Goal: Task Accomplishment & Management: Manage account settings

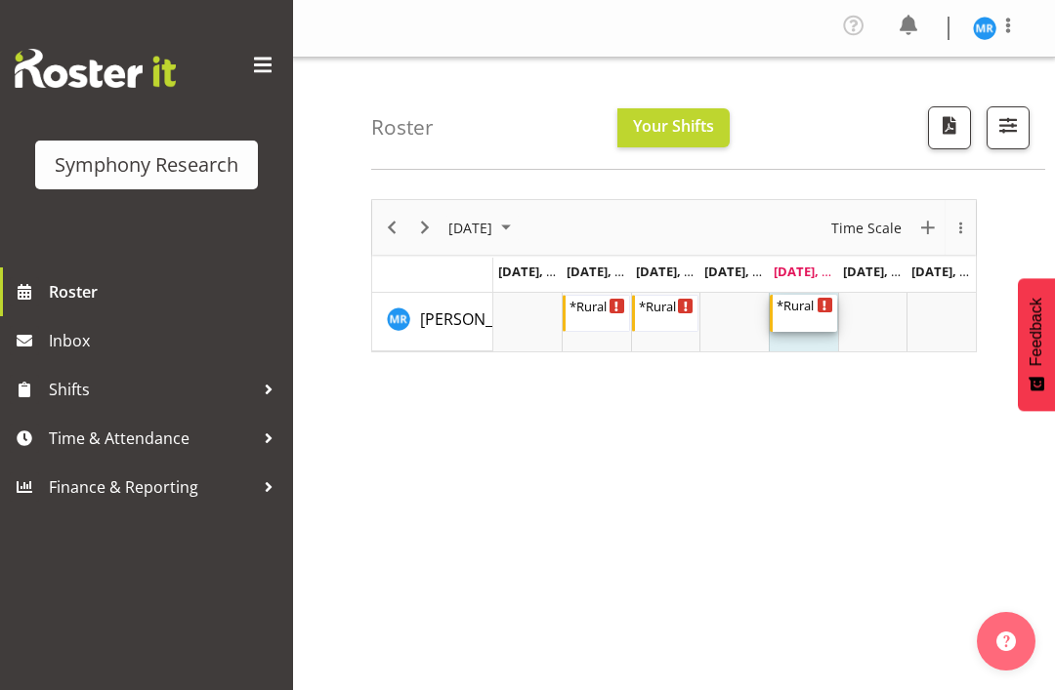
click at [800, 308] on div "*Rural Omni" at bounding box center [804, 305] width 57 height 20
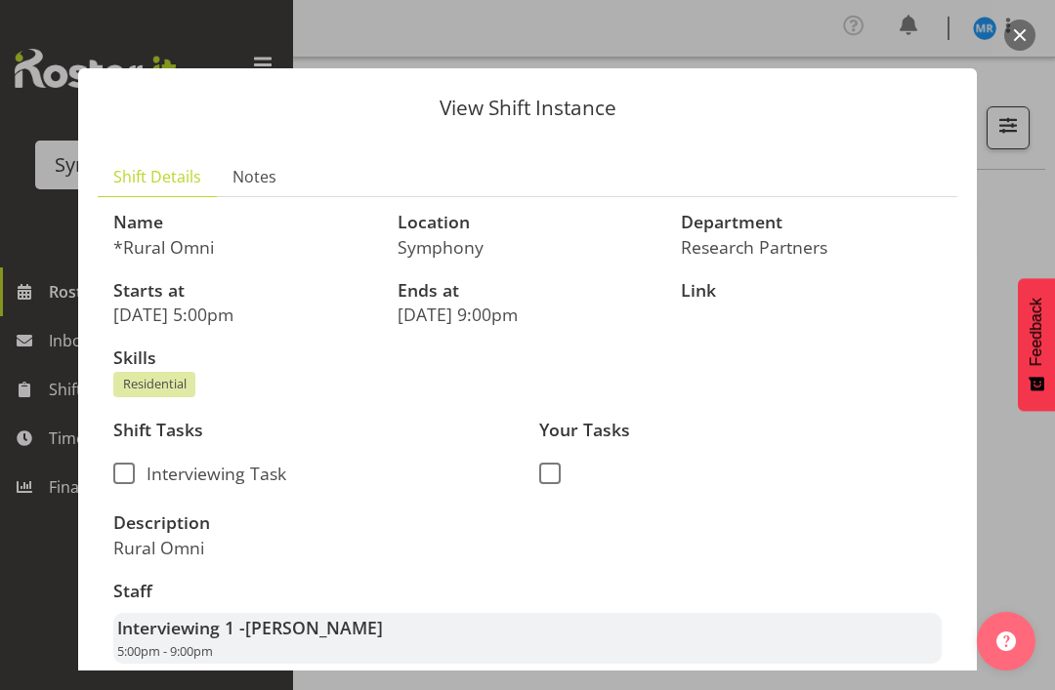
click at [126, 463] on span at bounding box center [123, 473] width 21 height 21
click at [126, 468] on input "Interviewing Task" at bounding box center [119, 474] width 13 height 13
click at [127, 463] on span at bounding box center [123, 473] width 21 height 21
click at [126, 468] on input "Interviewing Task" at bounding box center [119, 474] width 13 height 13
checkbox input "false"
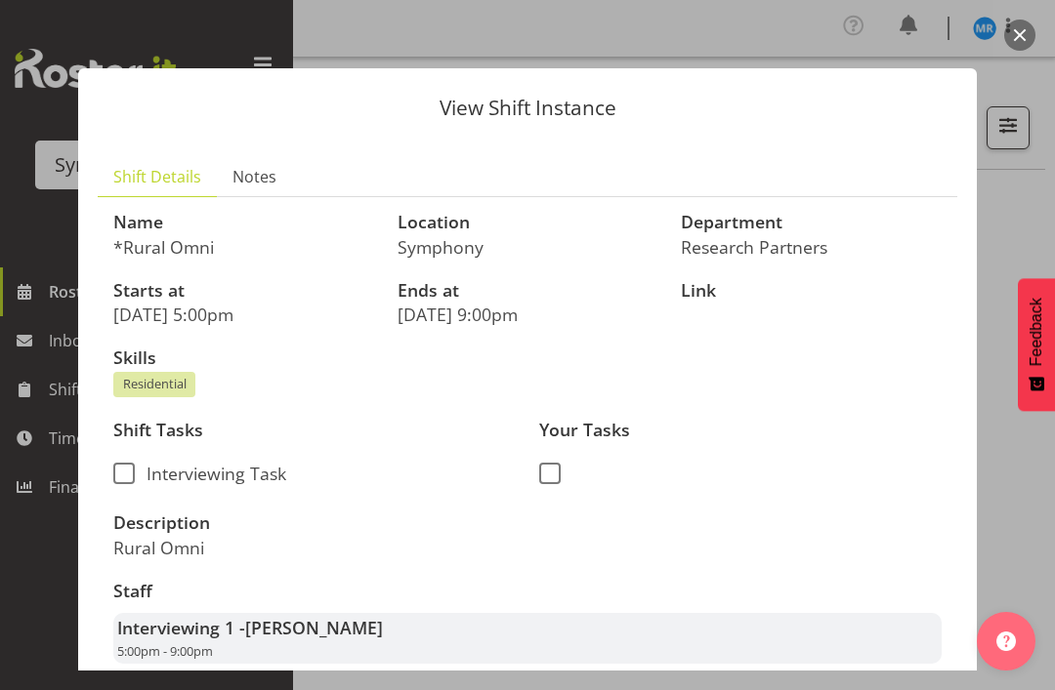
click at [1023, 24] on button "button" at bounding box center [1019, 35] width 31 height 31
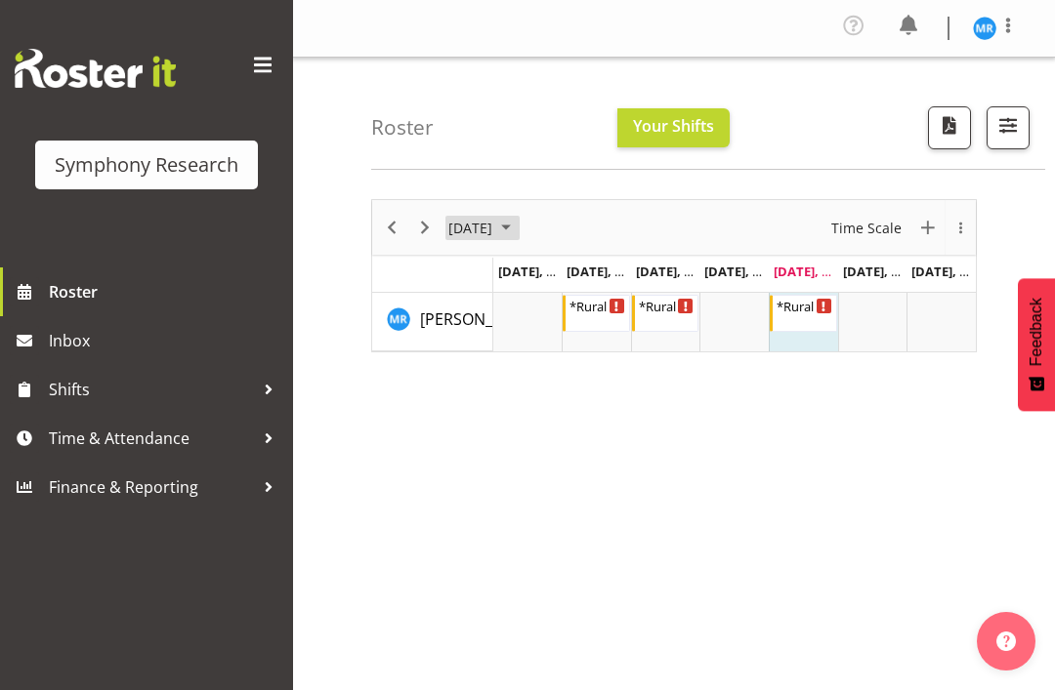
click at [517, 235] on span "August 2025" at bounding box center [505, 228] width 23 height 24
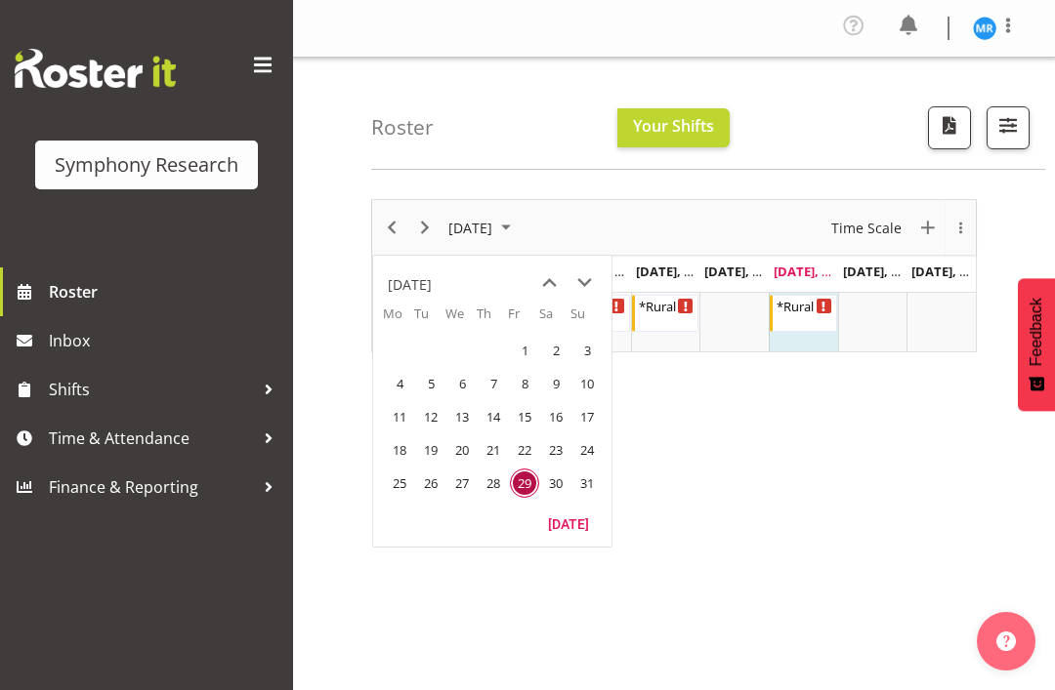
click at [587, 284] on span "next month" at bounding box center [584, 283] width 34 height 35
click at [405, 356] on span "1" at bounding box center [399, 350] width 29 height 29
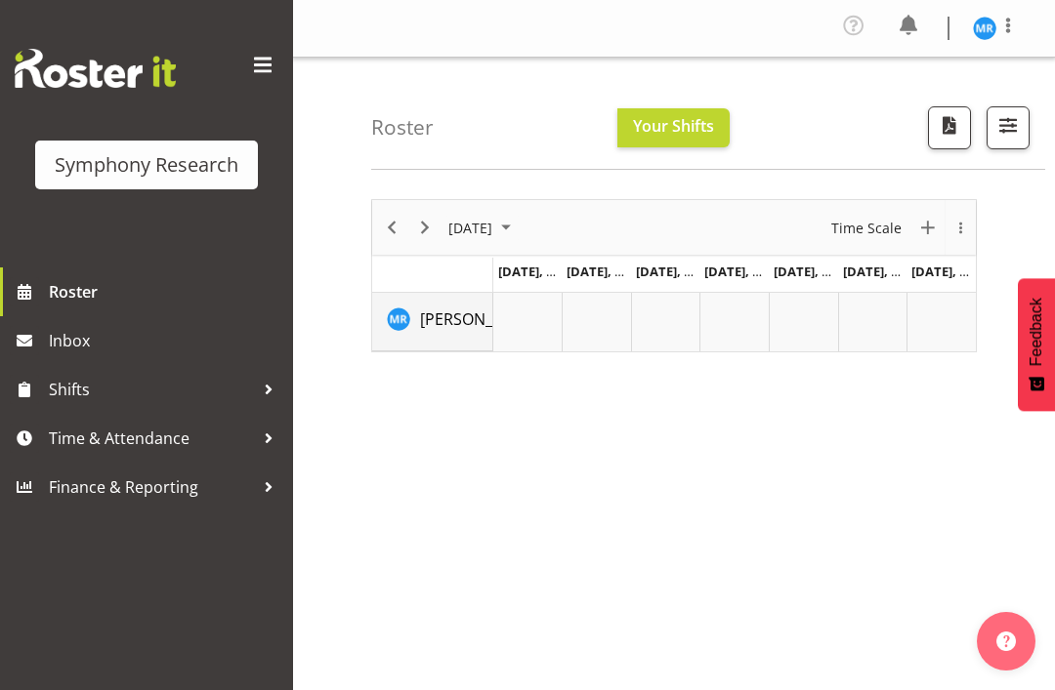
click at [459, 319] on span "[PERSON_NAME]" at bounding box center [480, 319] width 121 height 21
click at [1018, 19] on span at bounding box center [1007, 25] width 23 height 23
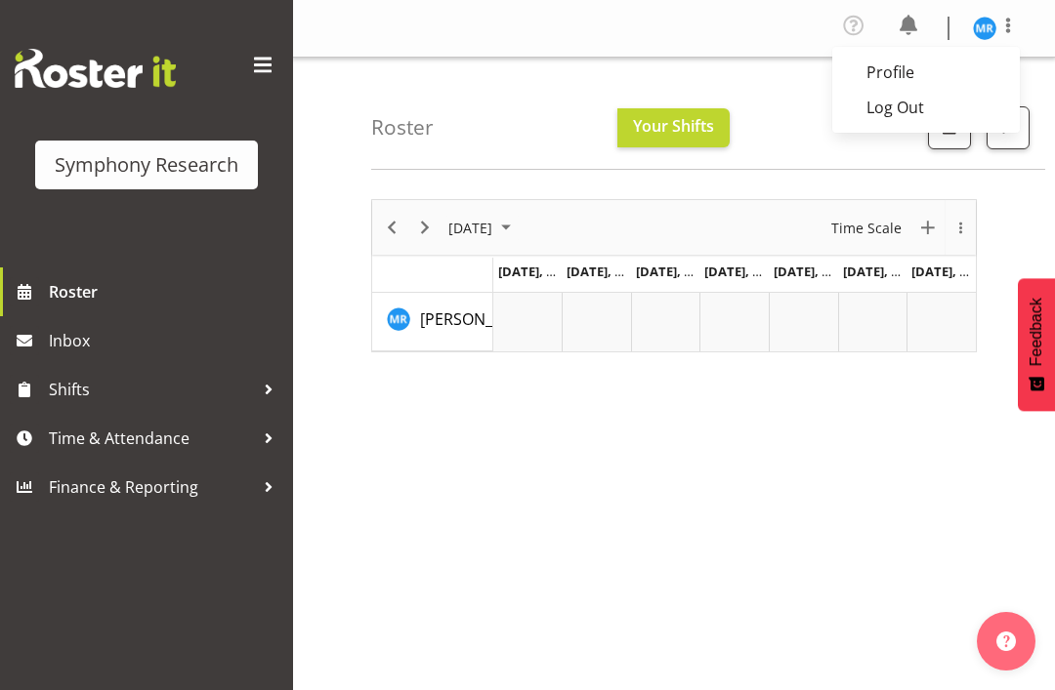
click at [939, 102] on link "Log Out" at bounding box center [925, 107] width 187 height 35
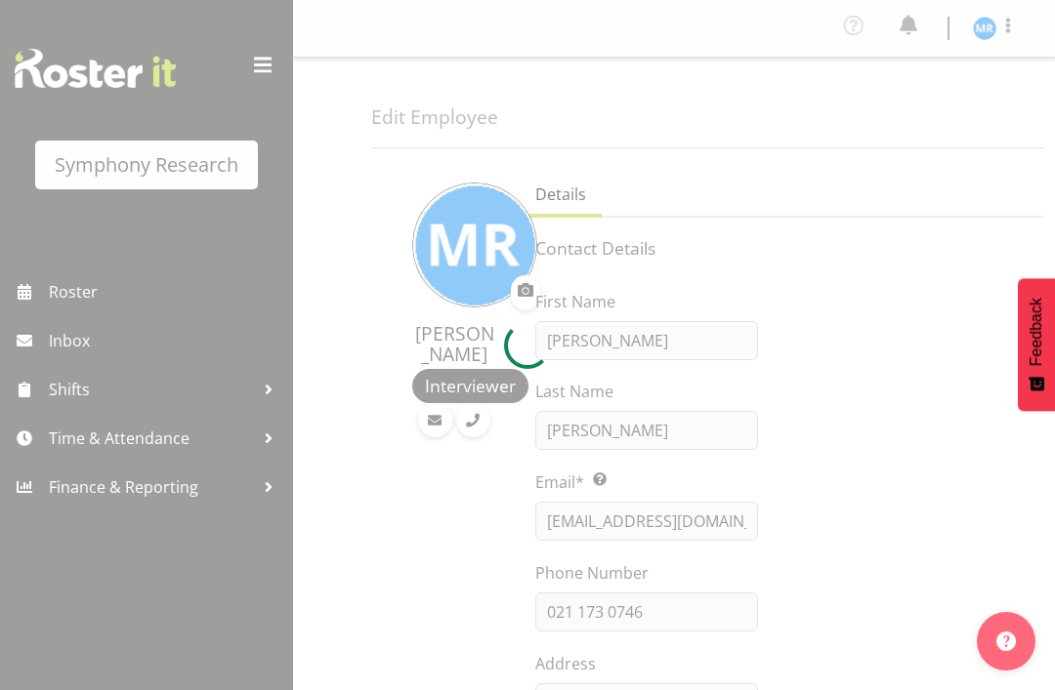
select select "TimelineWeek"
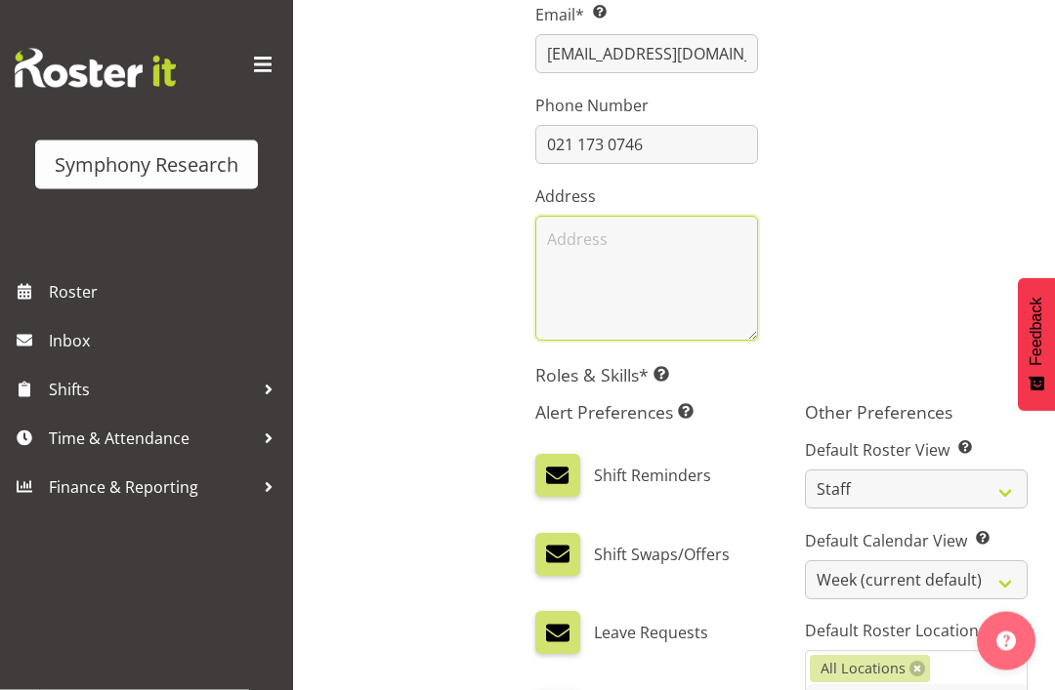
click at [683, 259] on textarea at bounding box center [646, 279] width 223 height 125
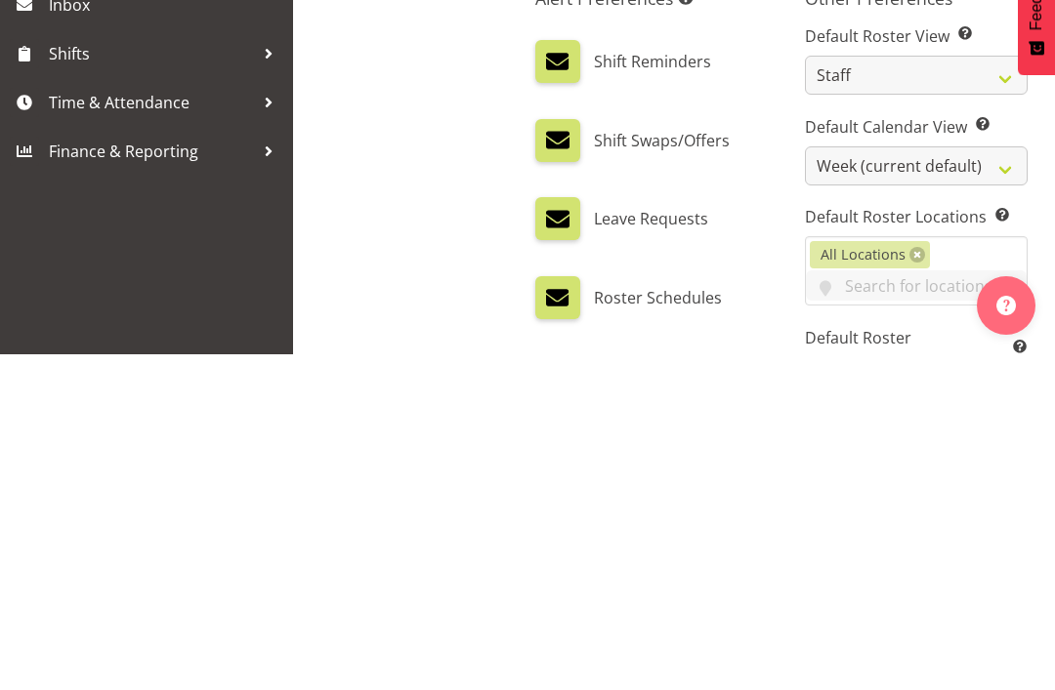
scroll to position [772, 0]
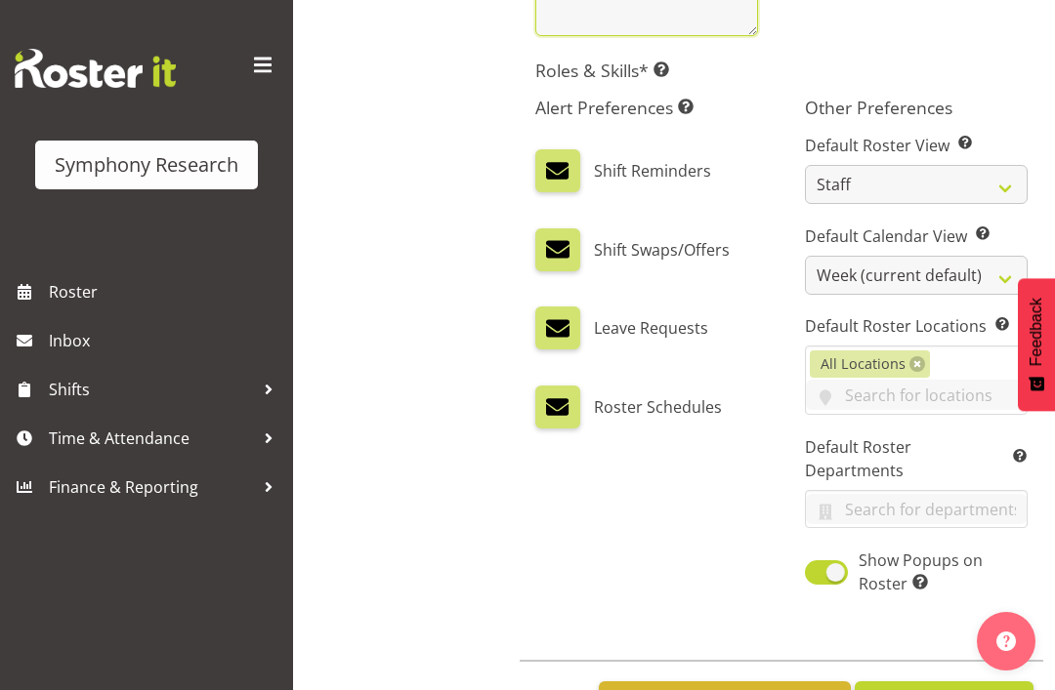
type textarea "[STREET_ADDRESS]"
click at [910, 684] on button "Save" at bounding box center [943, 703] width 179 height 43
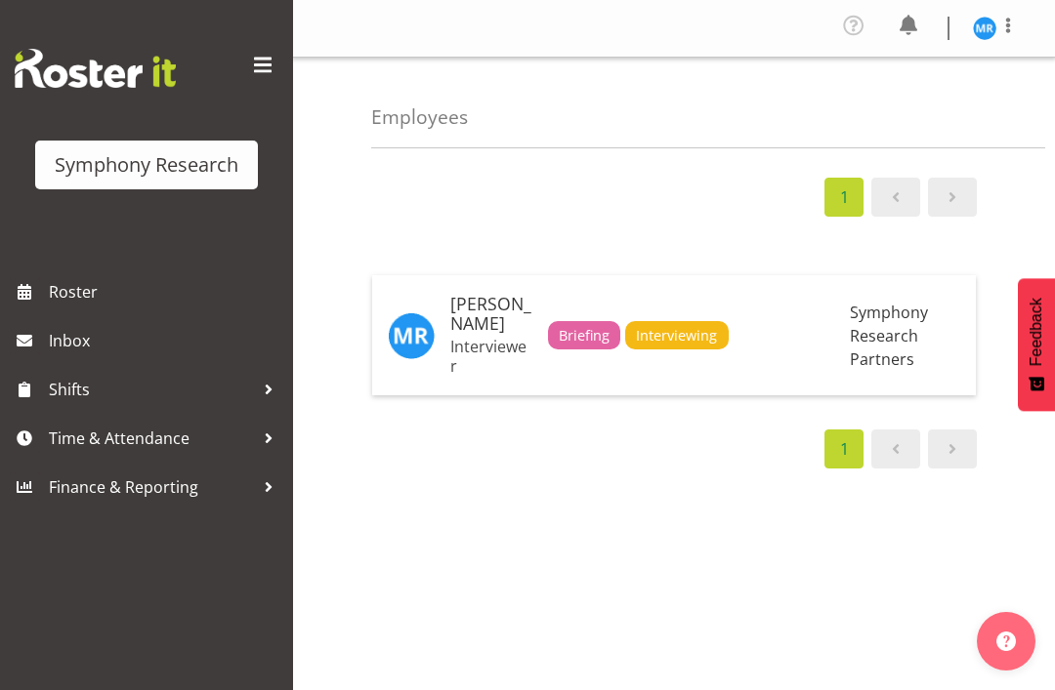
click at [76, 306] on span "Roster" at bounding box center [166, 291] width 234 height 29
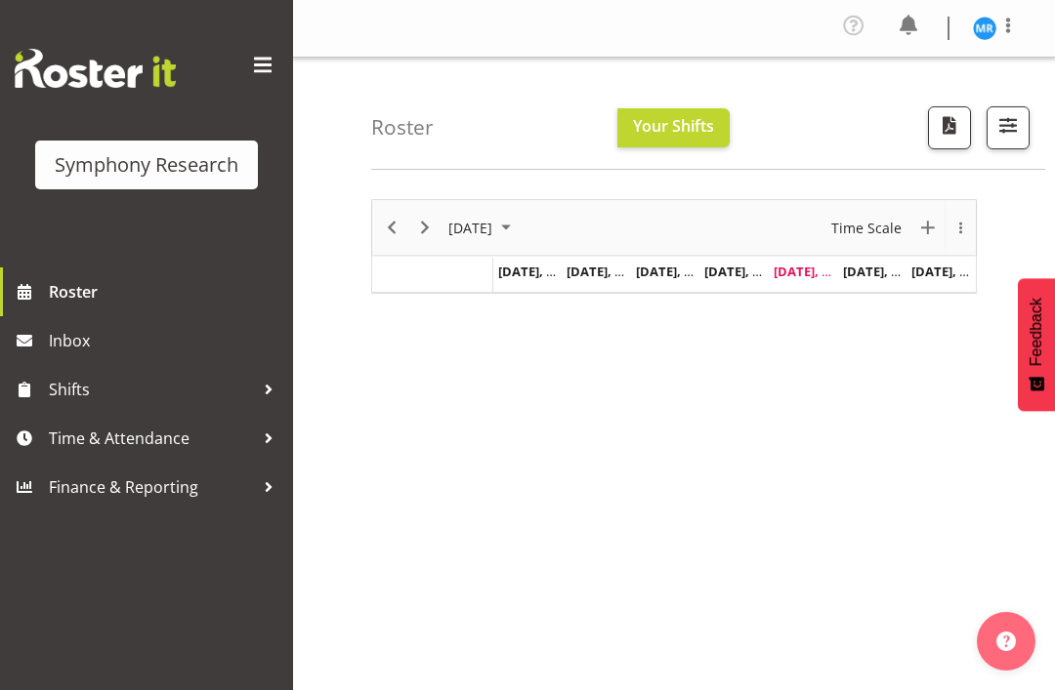
click at [1017, 20] on span at bounding box center [1007, 25] width 23 height 23
click at [920, 112] on link "Log Out" at bounding box center [925, 107] width 187 height 35
